Goal: Task Accomplishment & Management: Manage account settings

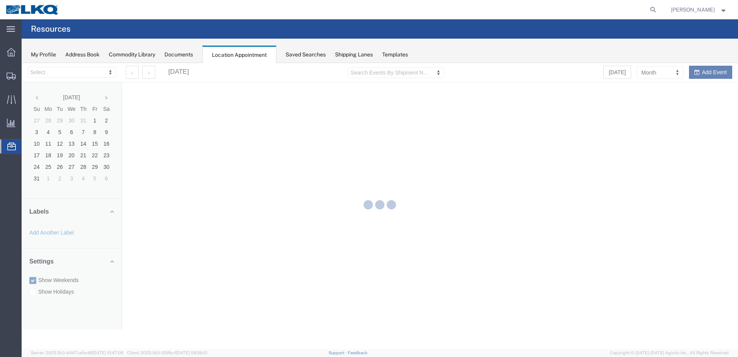
select select "28018"
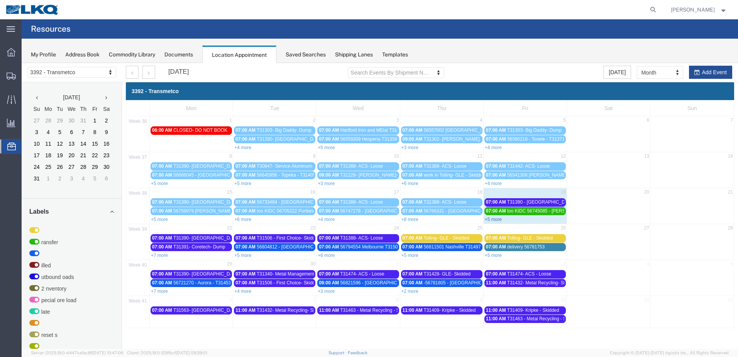
click at [499, 221] on link "+5 more" at bounding box center [493, 219] width 17 height 5
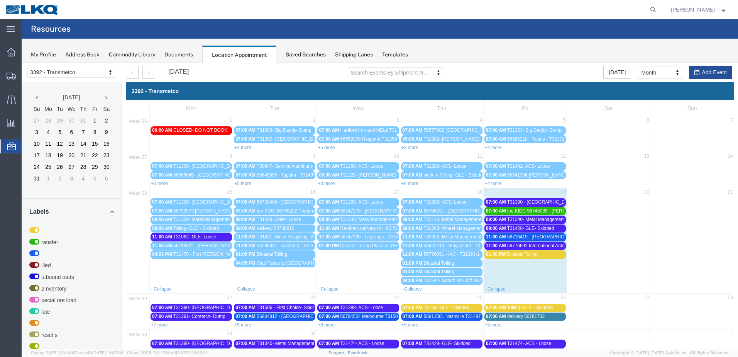
click at [526, 209] on span "too KIDC 56745085 - [PERSON_NAME] - T31445 - Palletized" at bounding box center [570, 210] width 126 height 5
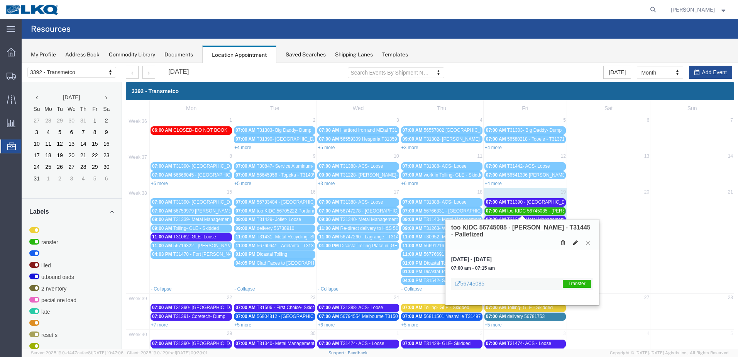
click at [577, 244] on icon at bounding box center [576, 242] width 5 height 5
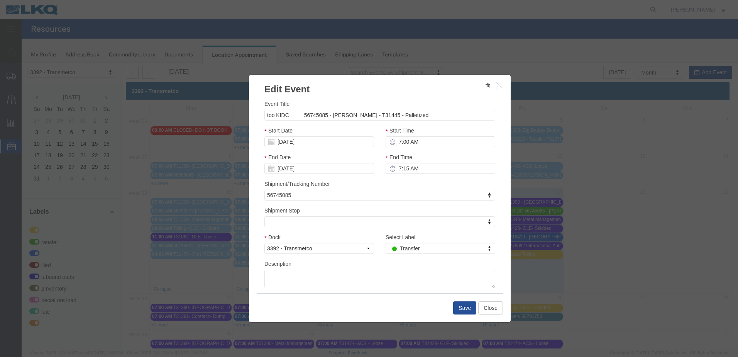
select select
type input "de"
select select "40"
click at [468, 301] on div "Save Close" at bounding box center [380, 307] width 246 height 29
click at [468, 302] on button "Save" at bounding box center [464, 307] width 23 height 13
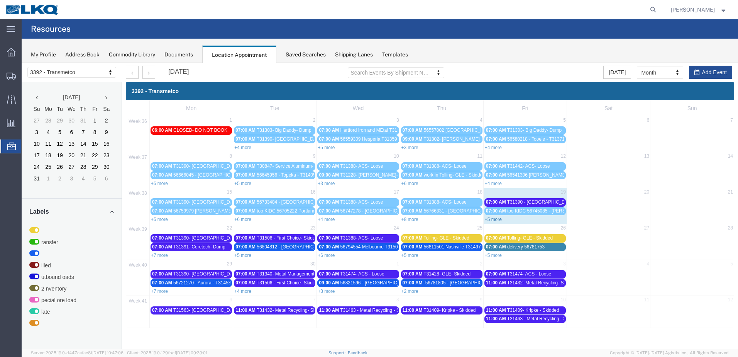
click at [490, 218] on link "+5 more" at bounding box center [493, 219] width 17 height 5
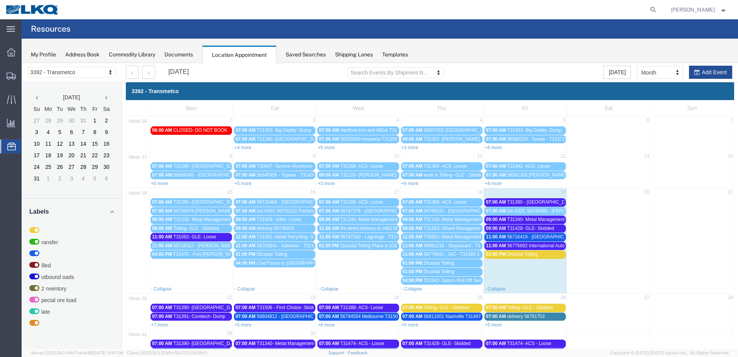
click at [507, 202] on span "T31390 - [GEOGRAPHIC_DATA] - Loose" at bounding box center [549, 201] width 84 height 5
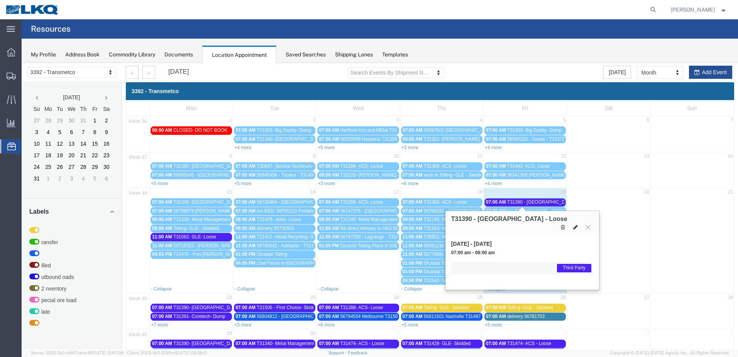
click at [574, 224] on icon at bounding box center [576, 226] width 5 height 5
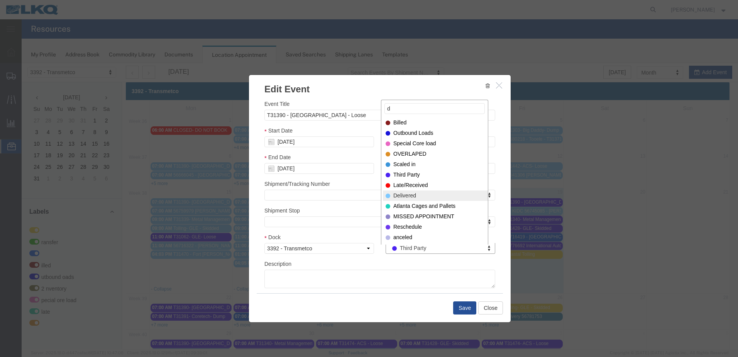
type input "d"
select select "40"
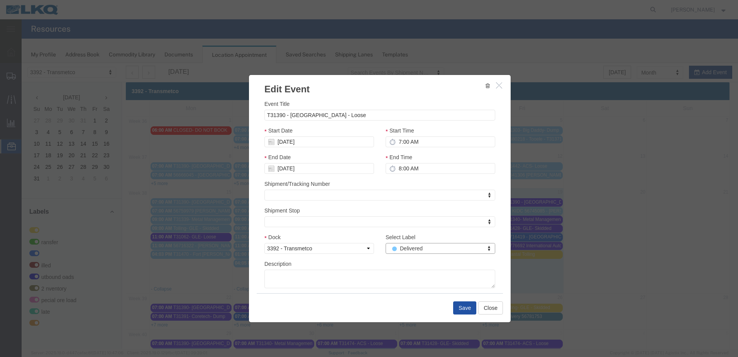
click at [469, 306] on button "Save" at bounding box center [464, 307] width 23 height 13
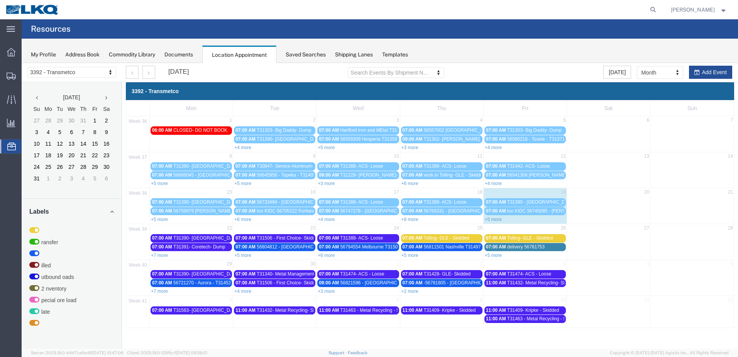
click at [497, 223] on div "38 15 16 17 18 19 20 21 07:00 AM T31390- Blue Island- Loose 07:00 AM 56733484 -…" at bounding box center [430, 206] width 608 height 36
select select "1"
select select
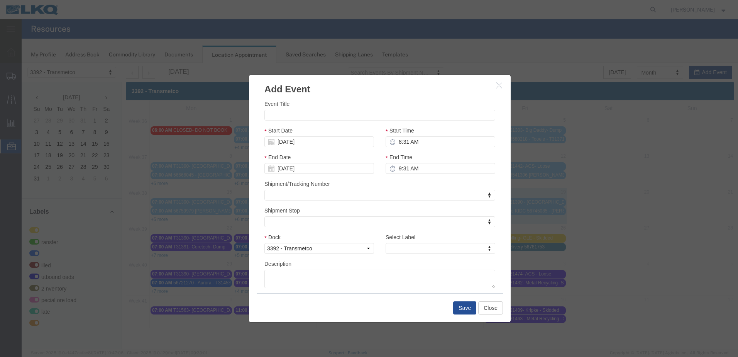
click at [502, 88] on icon "button" at bounding box center [499, 85] width 6 height 7
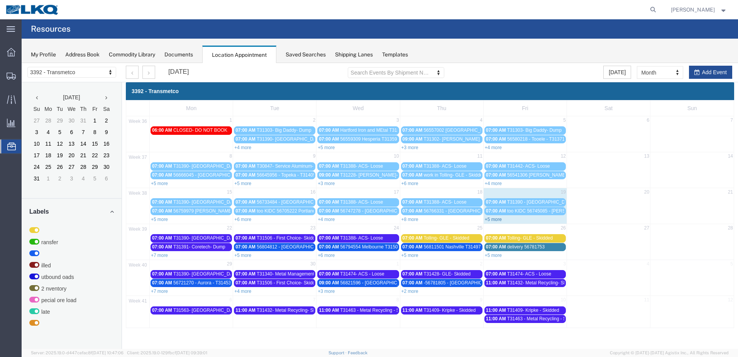
click at [493, 219] on link "+5 more" at bounding box center [493, 219] width 17 height 5
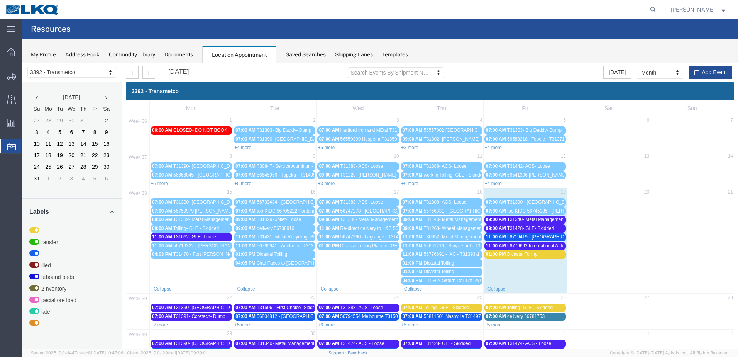
click at [514, 220] on span "T31340- Metal Management- Dump" at bounding box center [543, 219] width 73 height 5
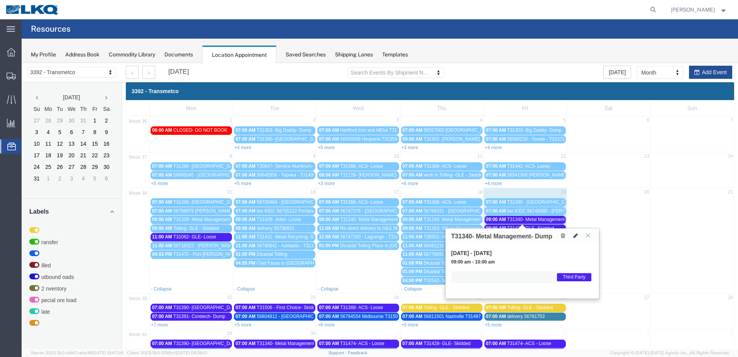
click at [574, 236] on icon at bounding box center [576, 235] width 5 height 5
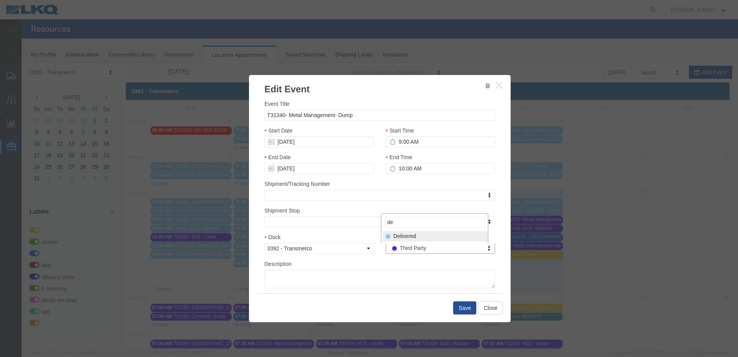
type input "de"
select select "40"
click at [466, 303] on button "Save" at bounding box center [464, 307] width 23 height 13
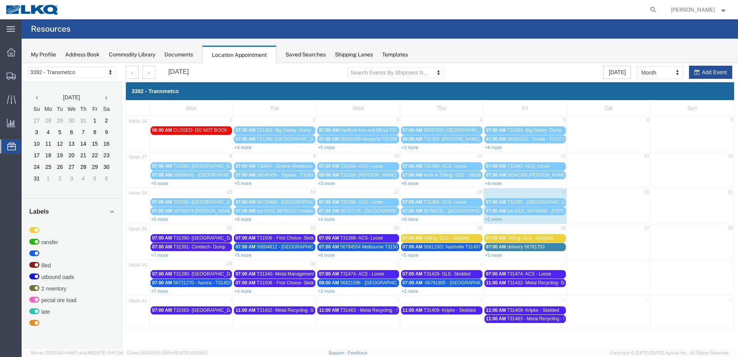
click at [494, 222] on div "+5 more" at bounding box center [525, 219] width 83 height 8
select select "1"
select select
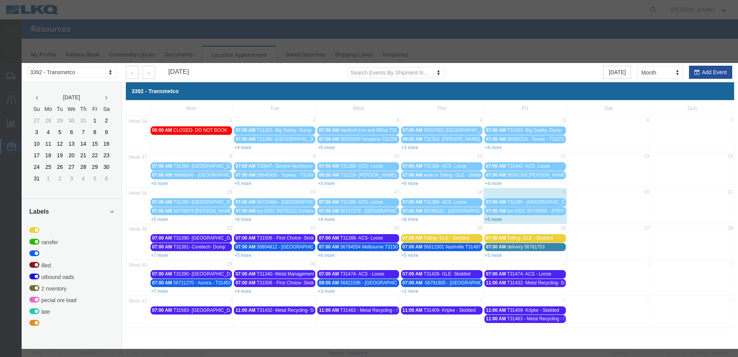
click at [22, 63] on div "Event Title Start Date 09/19/2025 Start Time 8:54 AM End Date 09/19/2025 End Ti…" at bounding box center [22, 63] width 0 height 0
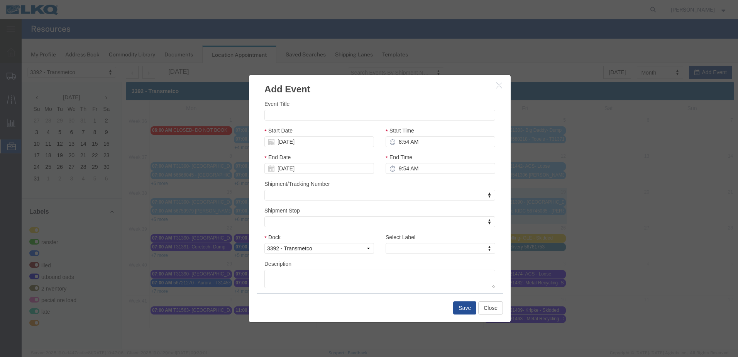
click at [501, 89] on button "button" at bounding box center [500, 86] width 10 height 10
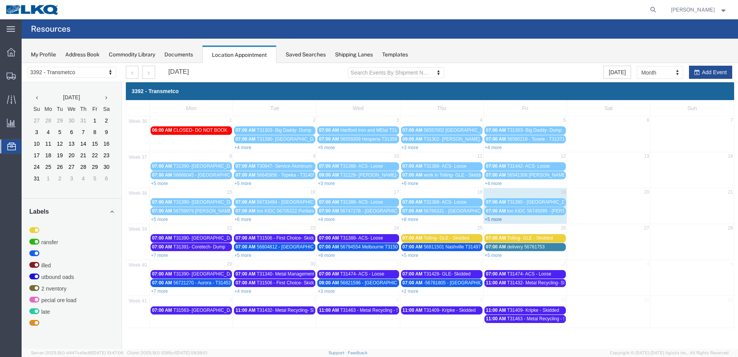
click at [498, 220] on link "+5 more" at bounding box center [493, 219] width 17 height 5
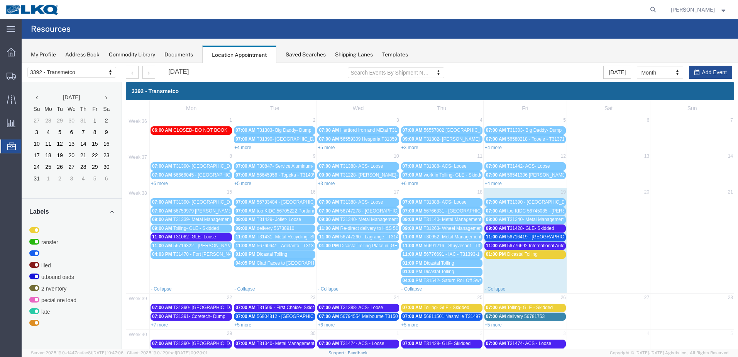
click at [531, 228] on span "T31428- GLE- Skidded" at bounding box center [530, 228] width 47 height 5
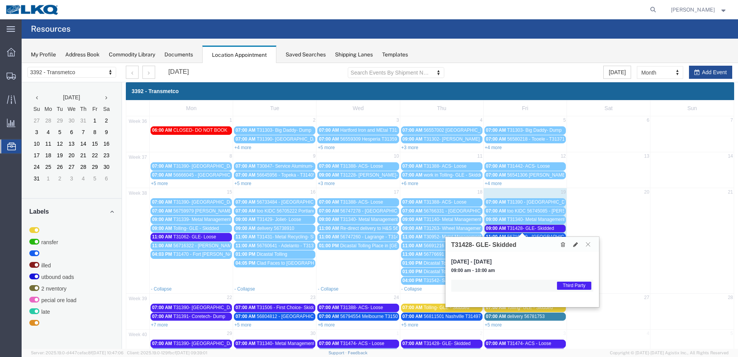
click at [590, 246] on icon at bounding box center [588, 244] width 4 height 5
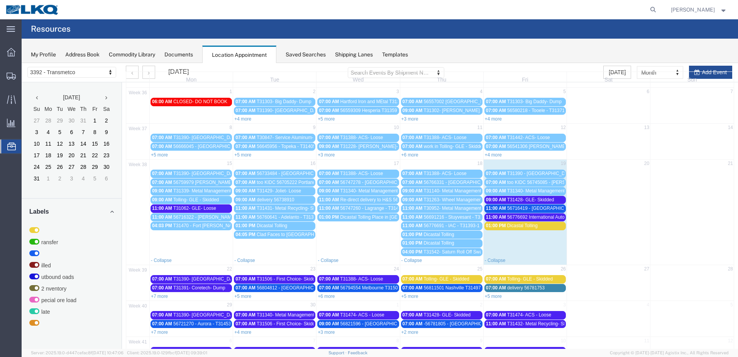
scroll to position [57, 0]
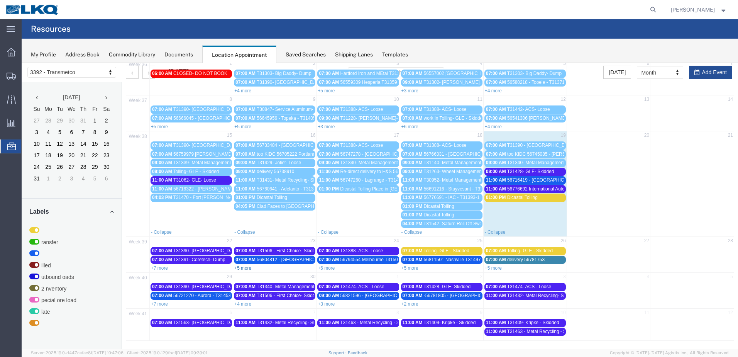
click at [248, 270] on link "+5 more" at bounding box center [242, 267] width 17 height 5
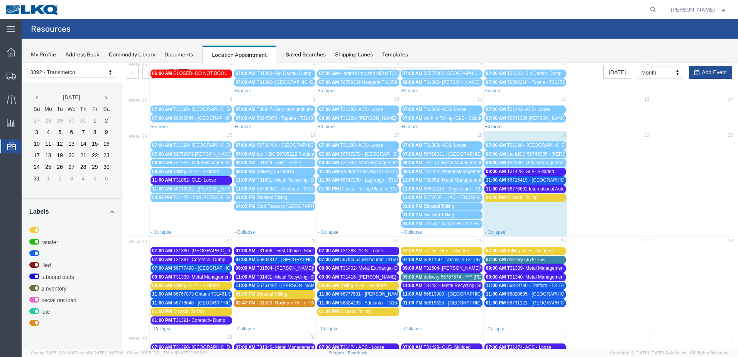
click at [487, 125] on link "+4 more" at bounding box center [493, 126] width 17 height 5
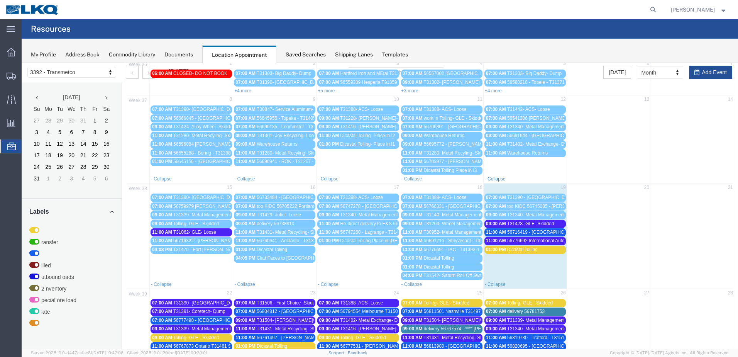
click at [489, 178] on link "- Collapse" at bounding box center [495, 178] width 21 height 5
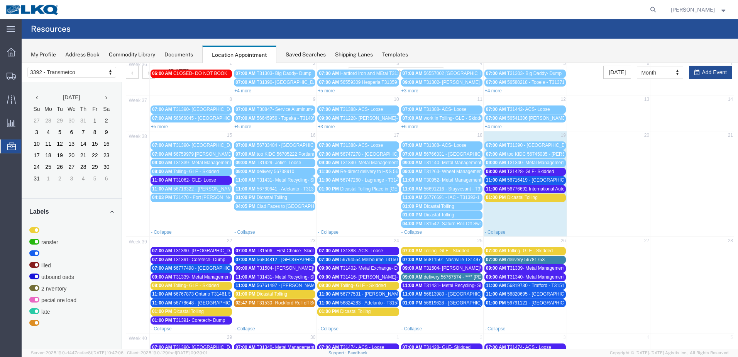
scroll to position [117, 0]
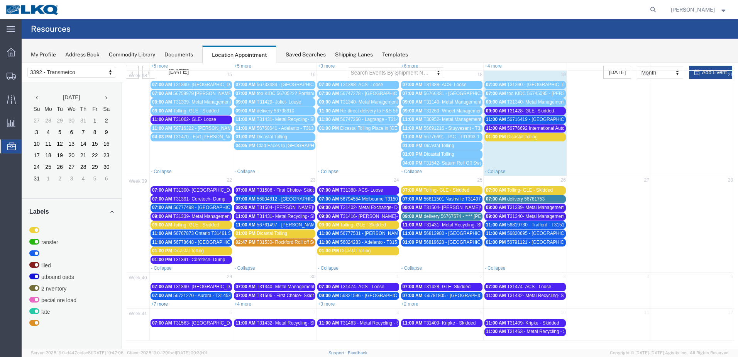
click at [159, 305] on link "+7 more" at bounding box center [159, 303] width 17 height 5
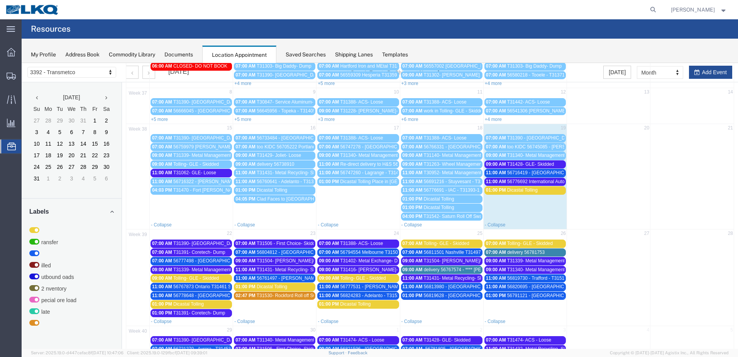
scroll to position [63, 0]
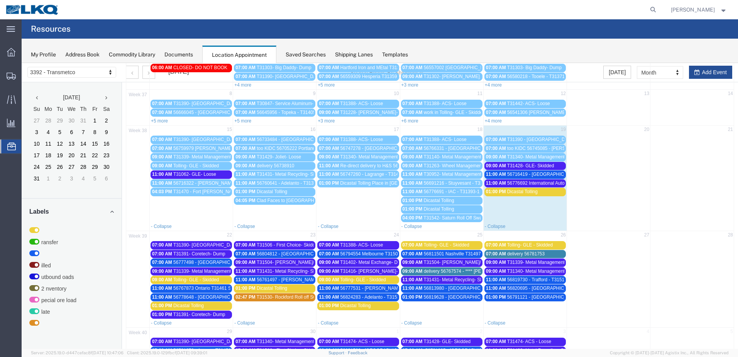
click at [531, 164] on span "T31428- GLE- Skidded" at bounding box center [530, 165] width 47 height 5
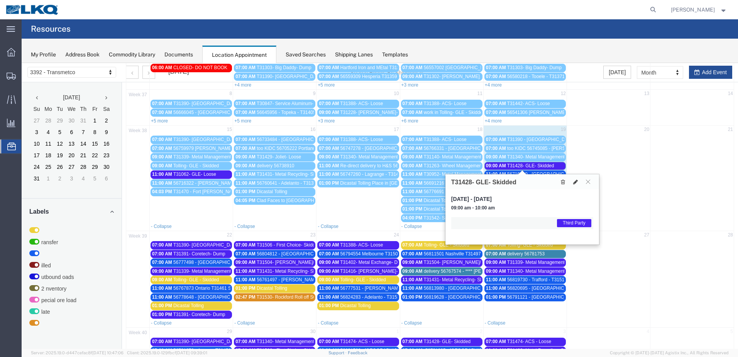
click at [579, 182] on button at bounding box center [575, 182] width 11 height 8
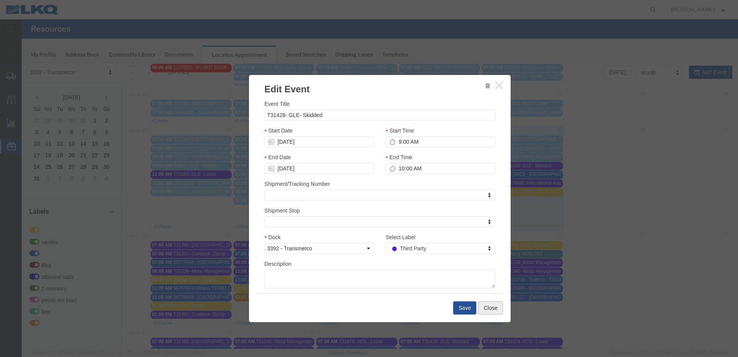
click at [487, 306] on button "Close" at bounding box center [491, 307] width 25 height 13
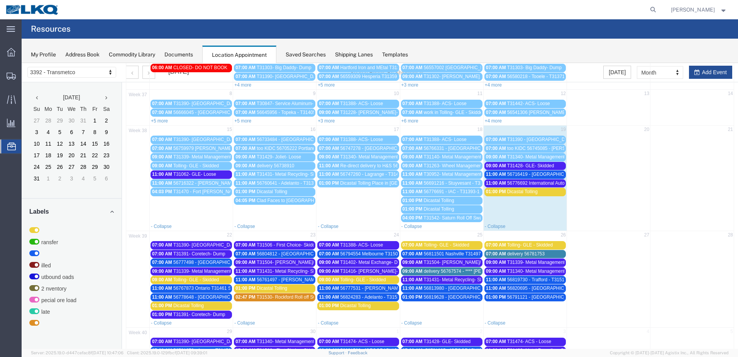
click at [525, 166] on span "T31428- GLE- Skidded" at bounding box center [530, 165] width 47 height 5
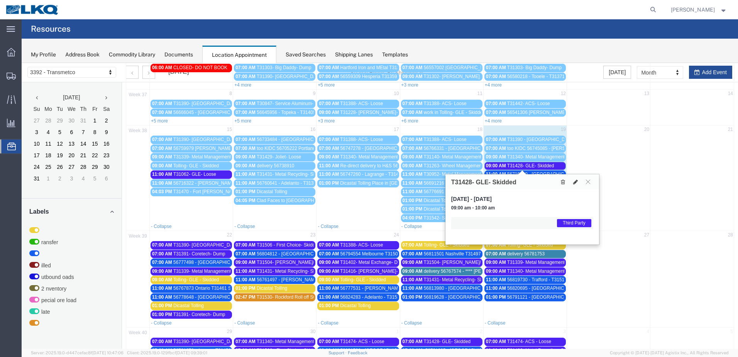
click at [578, 183] on button at bounding box center [575, 182] width 11 height 8
select select "1"
select select "23"
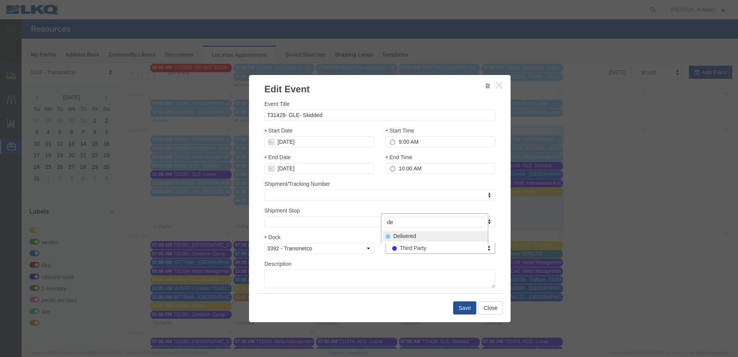
type input "de"
select select "40"
click at [467, 311] on button "Save" at bounding box center [464, 307] width 23 height 13
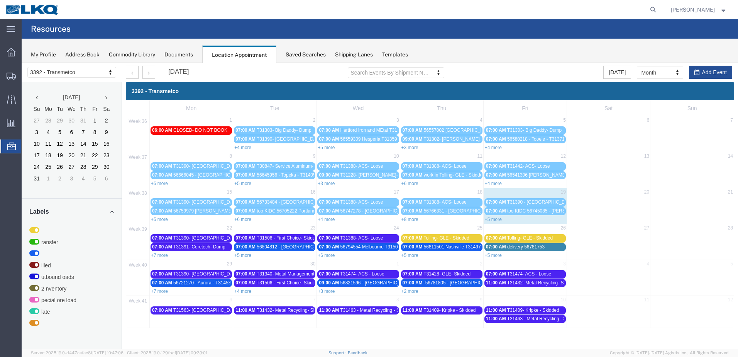
scroll to position [0, 0]
click at [493, 218] on link "+5 more" at bounding box center [493, 219] width 17 height 5
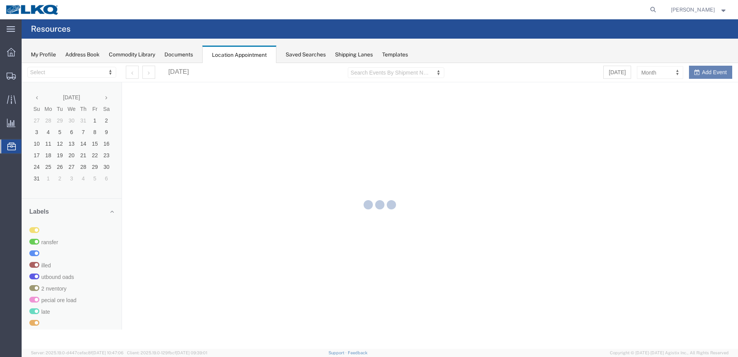
select select "28018"
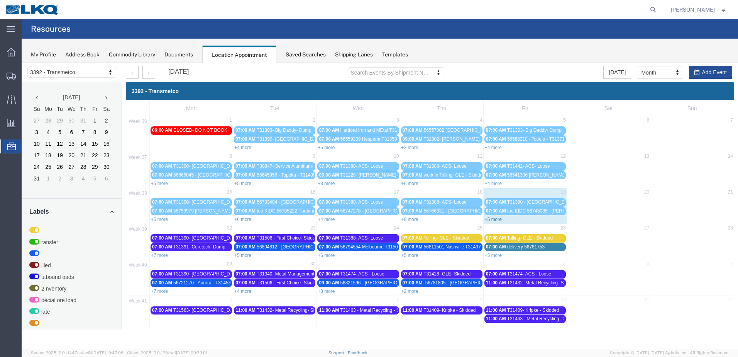
click at [499, 221] on link "+5 more" at bounding box center [493, 219] width 17 height 5
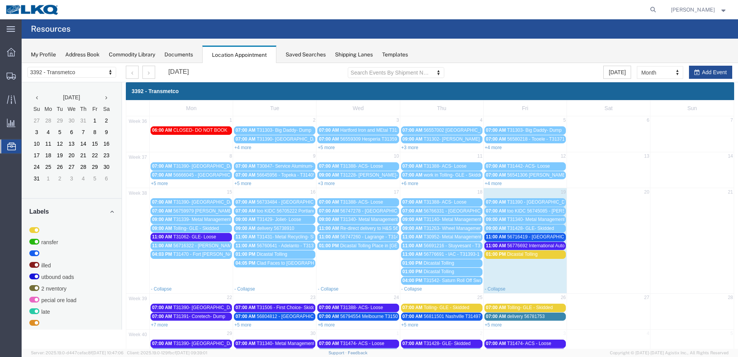
click at [526, 236] on span "56716419 - [GEOGRAPHIC_DATA] - T31454 - Palletized" at bounding box center [565, 236] width 116 height 5
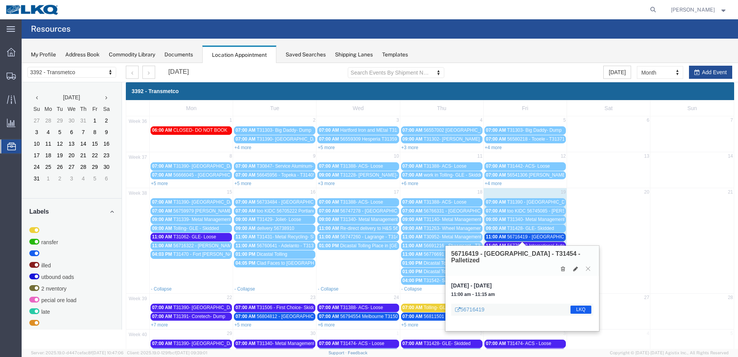
click at [541, 243] on span "56776692 International Auto Core T31393-2 Skidded" at bounding box center [560, 245] width 107 height 5
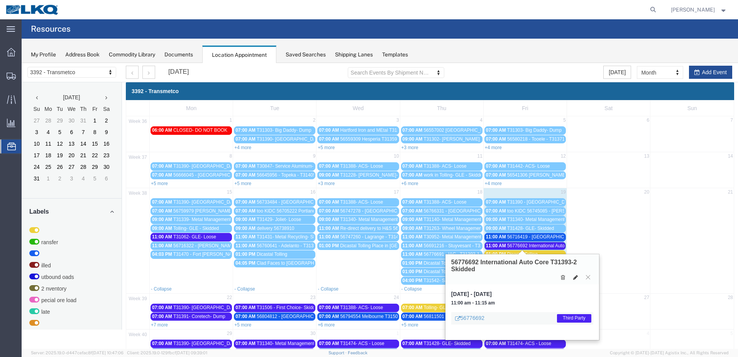
click at [575, 276] on icon at bounding box center [576, 277] width 5 height 5
select select "1"
select select "23"
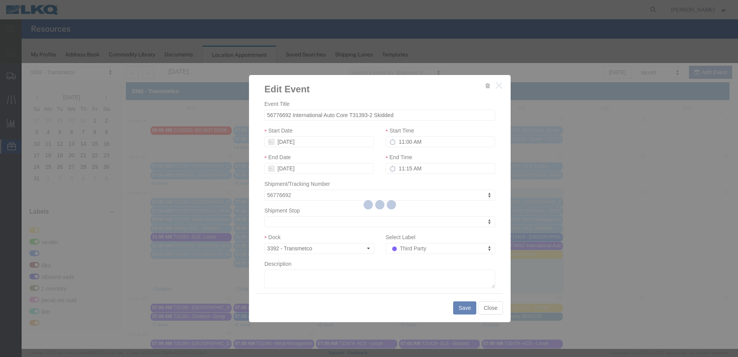
select select
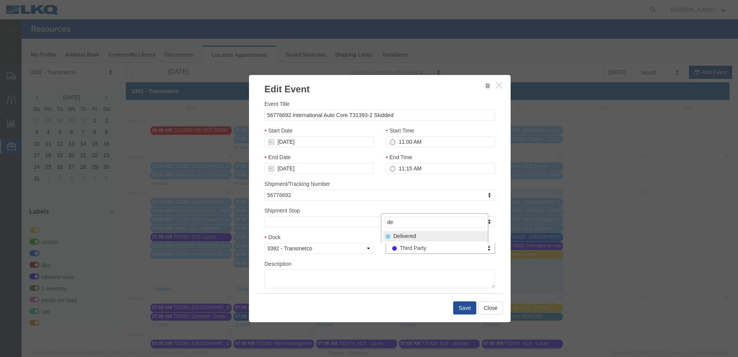
type input "de"
select select "40"
click at [456, 305] on button "Save" at bounding box center [464, 307] width 23 height 13
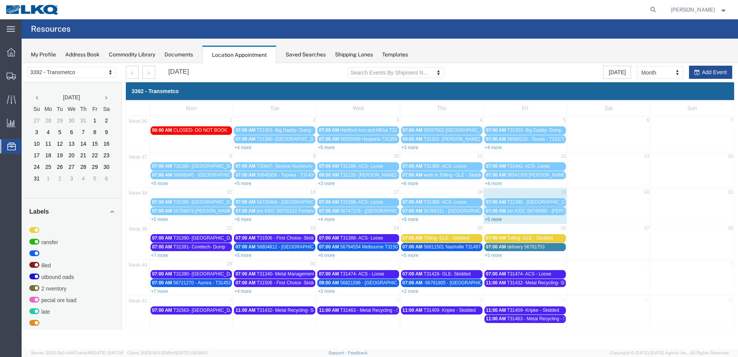
click at [492, 219] on link "+5 more" at bounding box center [493, 219] width 17 height 5
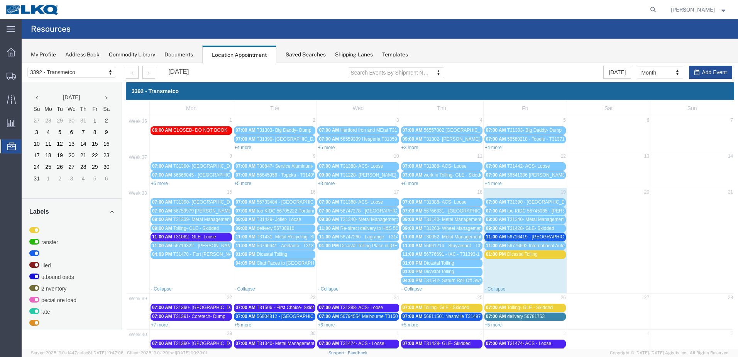
click at [531, 237] on span "56716419 - [GEOGRAPHIC_DATA] - T31454 - Palletized" at bounding box center [565, 236] width 116 height 5
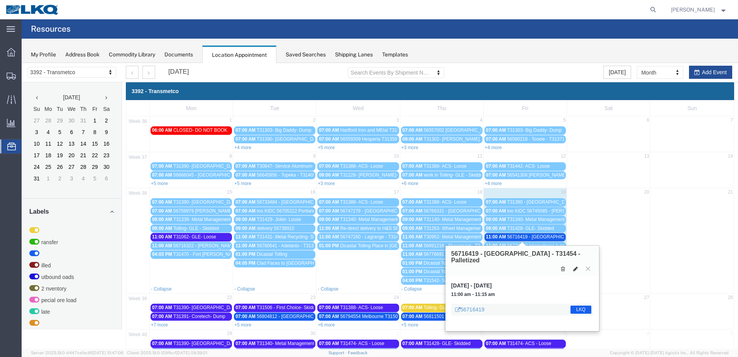
click at [574, 265] on button at bounding box center [575, 269] width 11 height 8
select select "100"
select select "1"
select select "22"
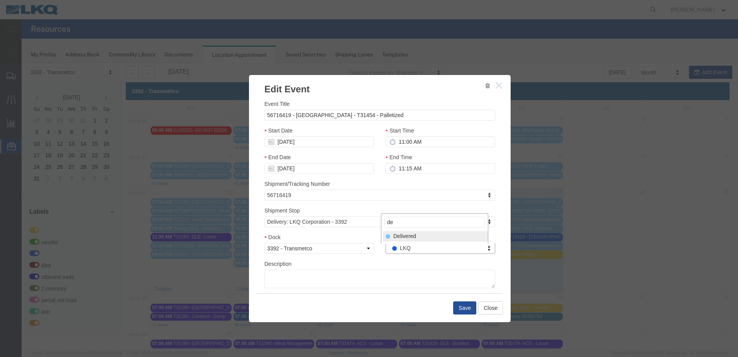
type input "de"
select select "40"
click at [465, 302] on button "Save" at bounding box center [464, 307] width 23 height 13
